Goal: Task Accomplishment & Management: Check status

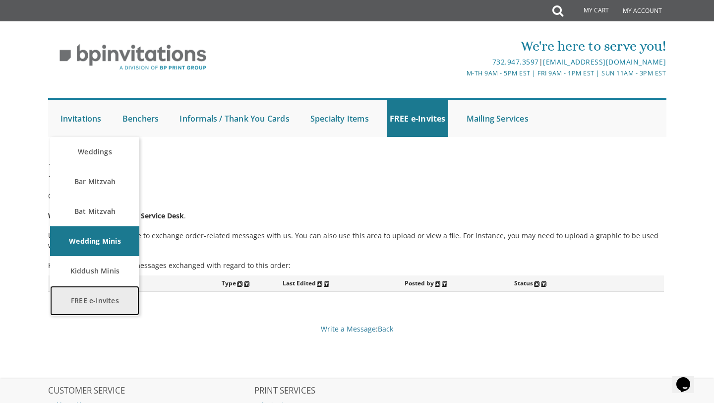
click at [90, 290] on link "FREE e-Invites" at bounding box center [94, 301] width 89 height 30
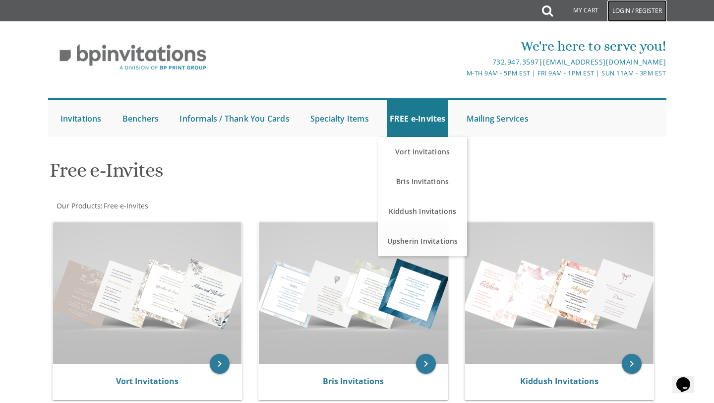
click at [626, 15] on link "Login / Register" at bounding box center [638, 11] width 60 height 22
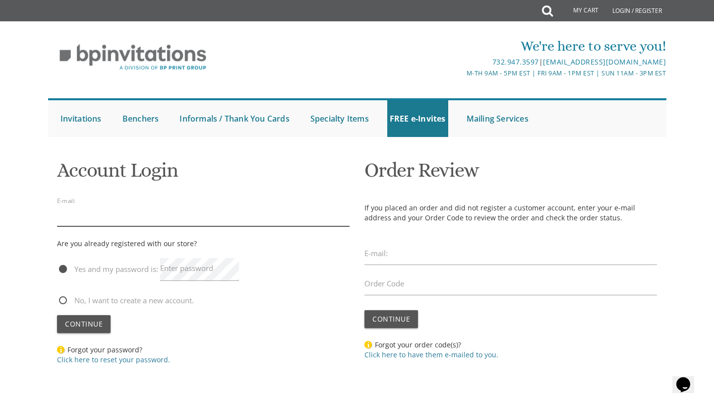
click at [130, 214] on input "email" at bounding box center [203, 214] width 293 height 23
type input "huvielbaum@gmail.com"
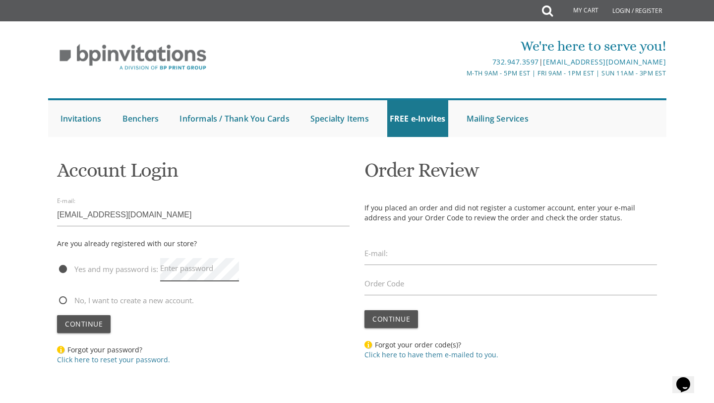
click at [183, 259] on div "Enter password" at bounding box center [199, 271] width 79 height 29
click at [100, 318] on button "Continue" at bounding box center [84, 324] width 54 height 18
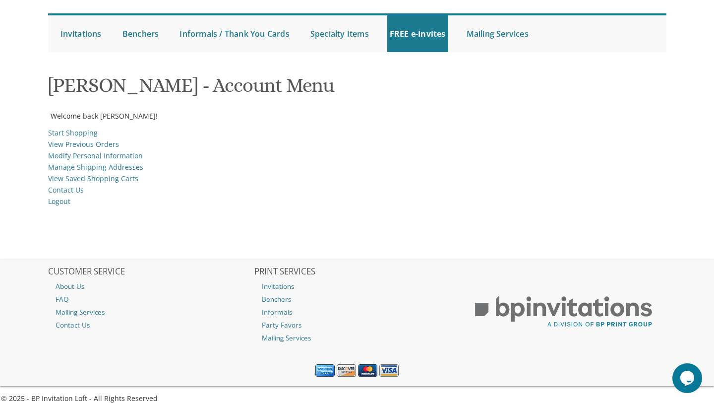
scroll to position [85, 0]
click at [99, 148] on link "View Previous Orders" at bounding box center [83, 143] width 71 height 9
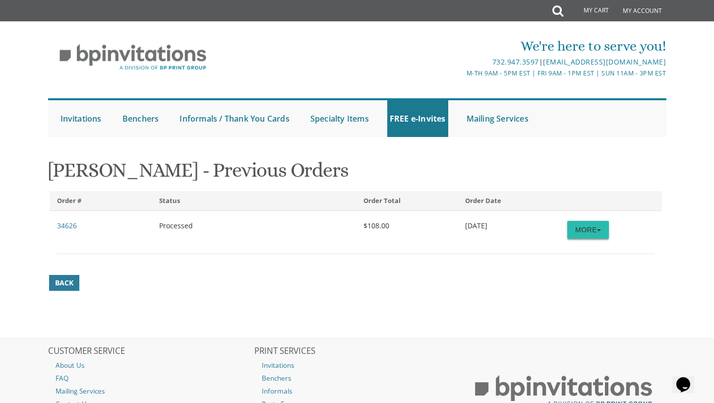
click at [607, 237] on button "More" at bounding box center [588, 230] width 42 height 18
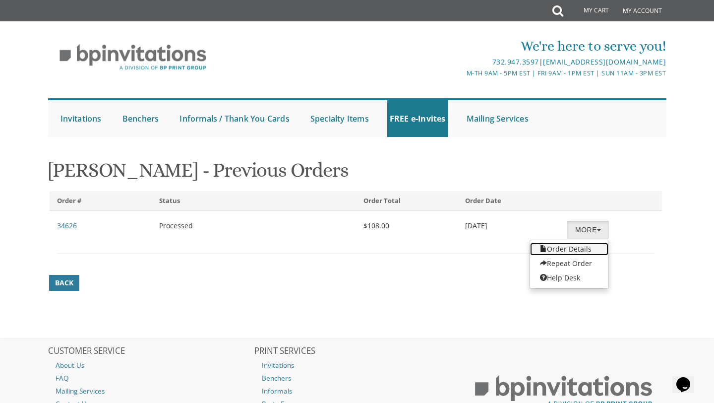
click at [586, 247] on link "Order Details" at bounding box center [569, 249] width 78 height 13
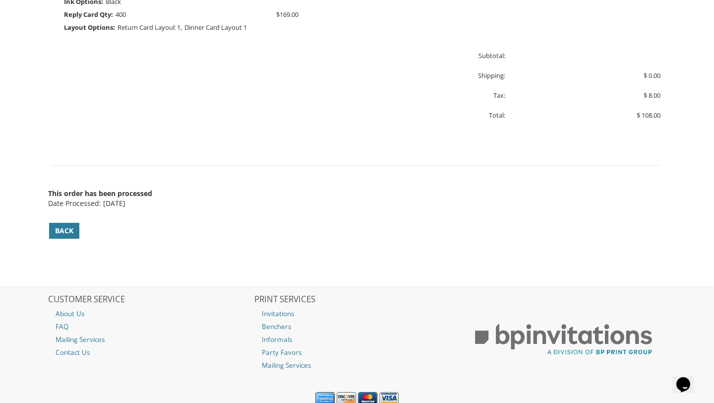
scroll to position [601, 0]
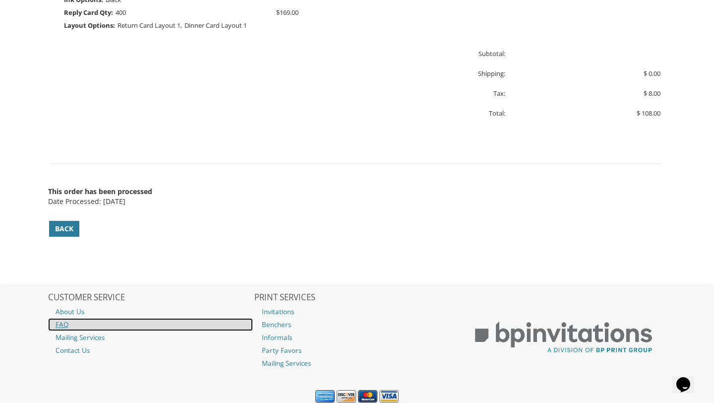
click at [67, 326] on link "FAQ" at bounding box center [150, 324] width 205 height 13
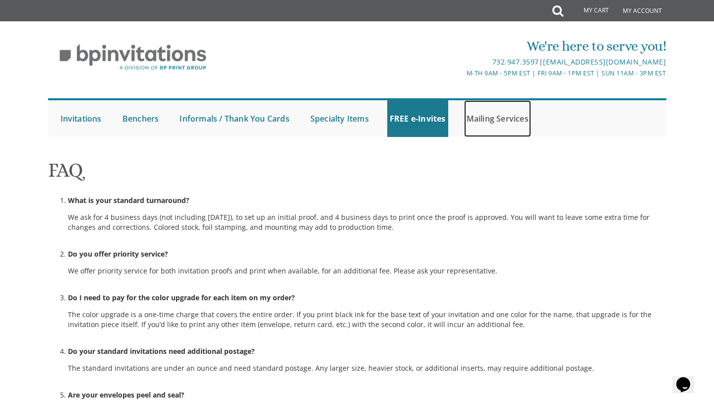
click at [490, 115] on link "Mailing Services" at bounding box center [497, 118] width 67 height 37
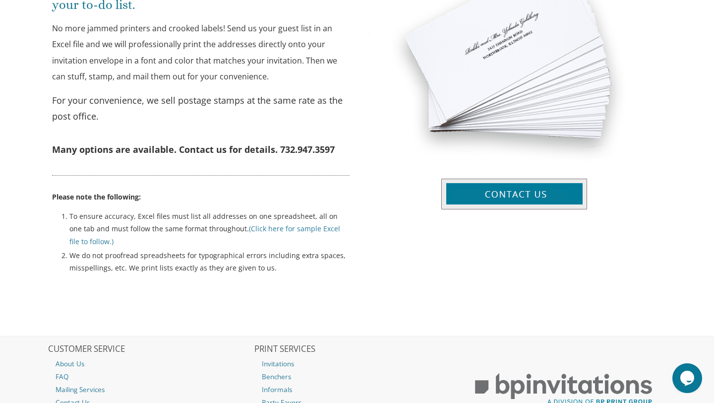
scroll to position [426, 0]
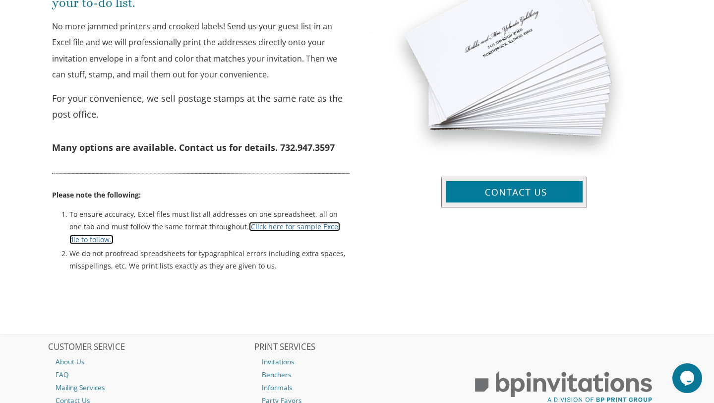
click at [306, 225] on link "(Click here for sample Excel file to follow.)" at bounding box center [204, 233] width 271 height 22
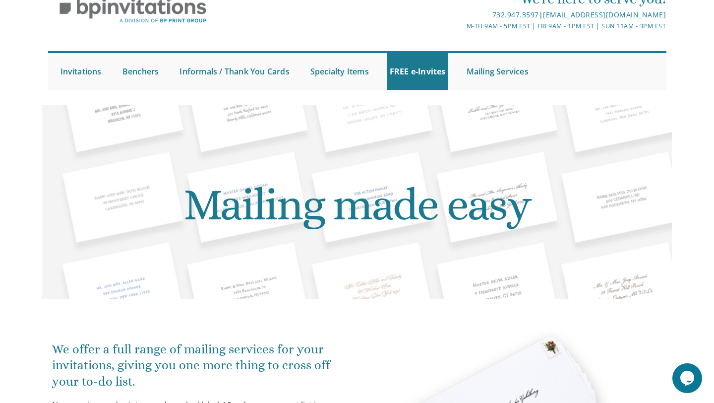
scroll to position [0, 0]
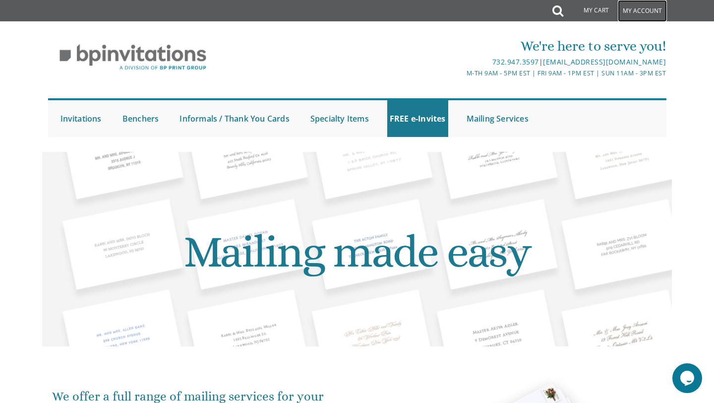
click at [650, 13] on link "My Account" at bounding box center [642, 11] width 49 height 22
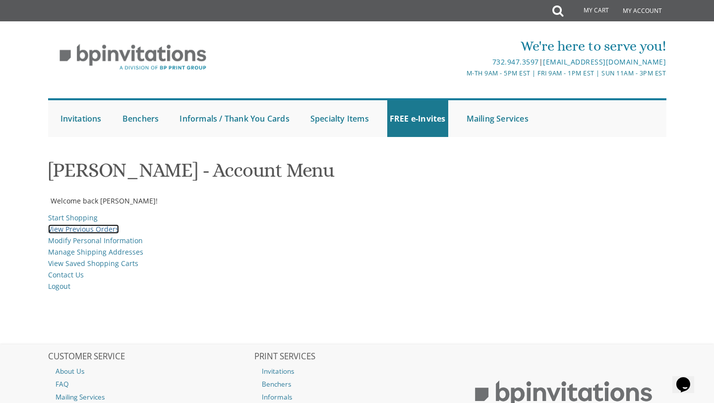
click at [86, 231] on link "View Previous Orders" at bounding box center [83, 228] width 71 height 9
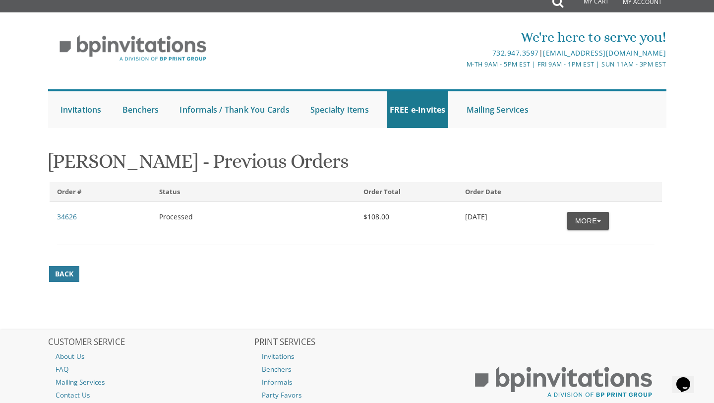
scroll to position [13, 0]
